Goal: Task Accomplishment & Management: Manage account settings

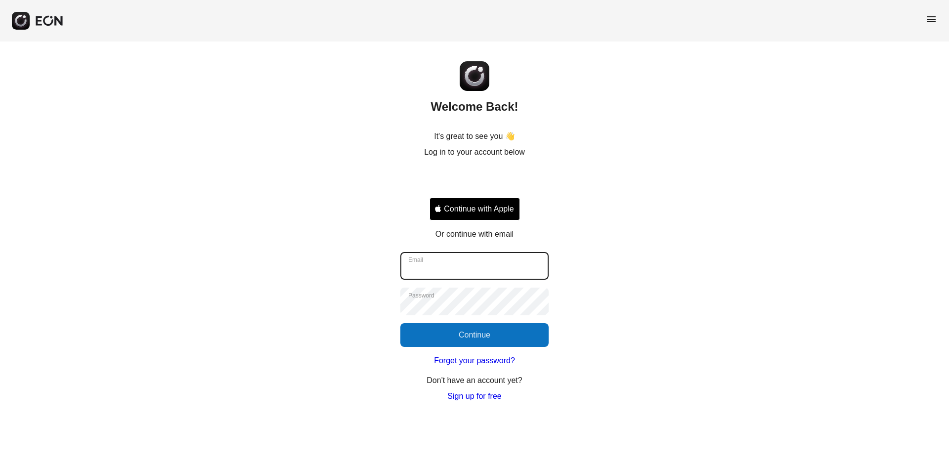
click at [442, 272] on input "Email" at bounding box center [475, 266] width 148 height 28
type input "**********"
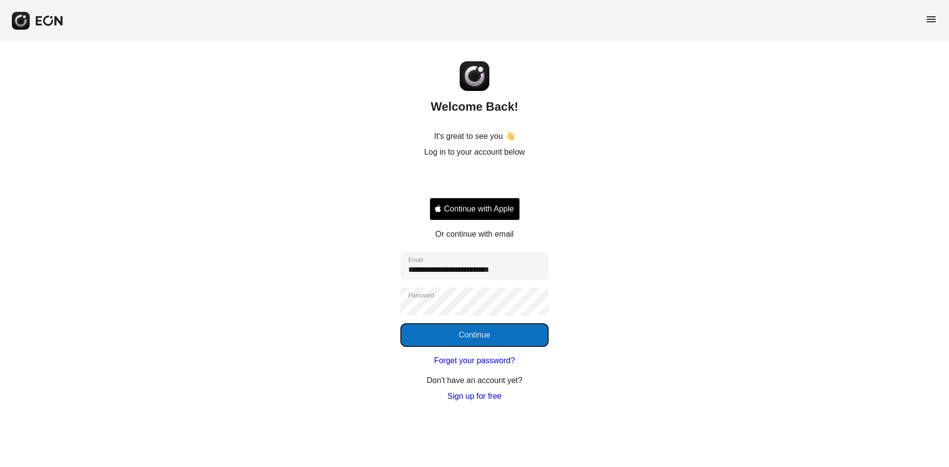
click at [451, 329] on button "Continue" at bounding box center [475, 335] width 148 height 24
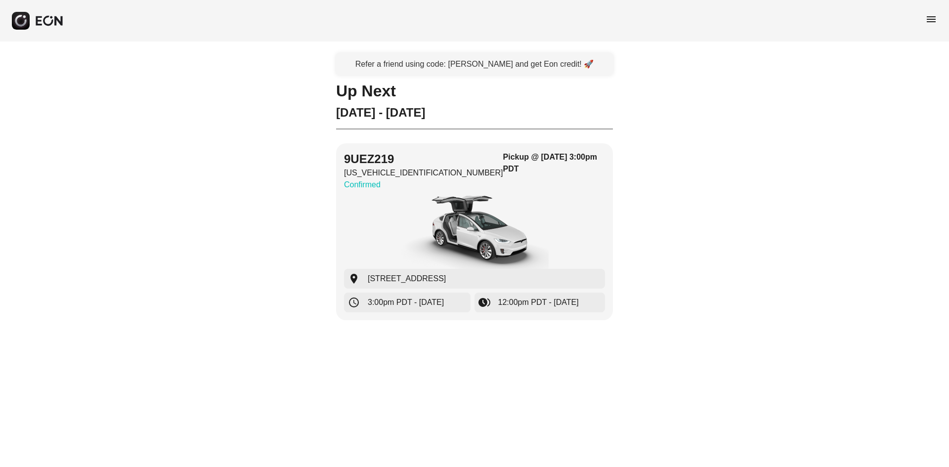
click at [707, 339] on div "Refer a friend using code: [PERSON_NAME] and get Eon credit! 🚀 Up [DATE] - [DAT…" at bounding box center [474, 193] width 949 height 303
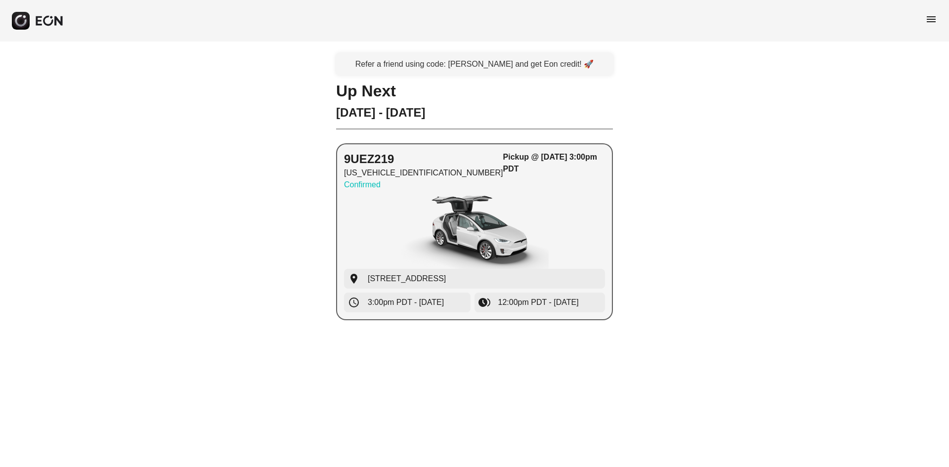
click at [482, 219] on img "button" at bounding box center [475, 232] width 148 height 74
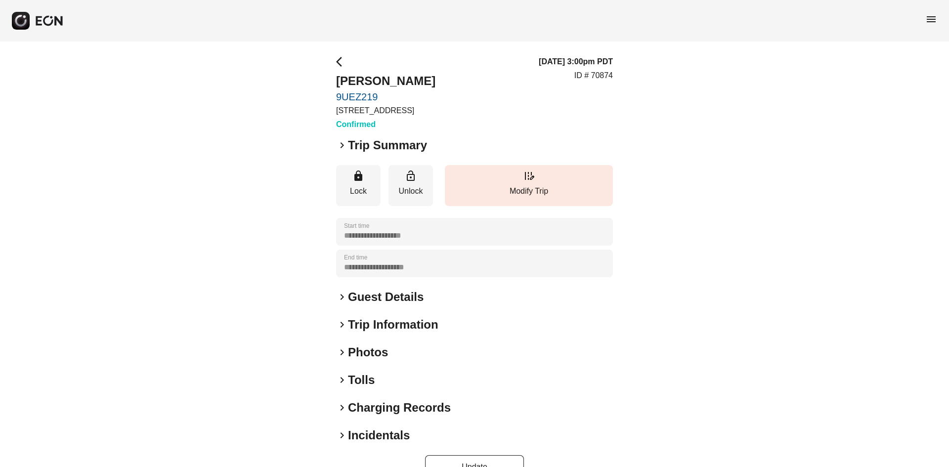
click at [407, 301] on h2 "Guest Details" at bounding box center [386, 297] width 76 height 16
